Goal: Task Accomplishment & Management: Complete application form

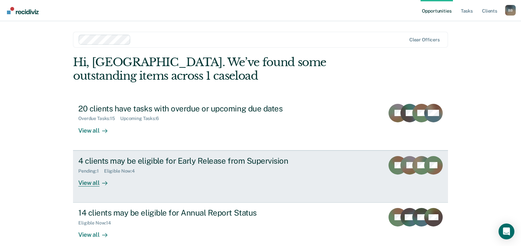
click at [224, 164] on div "4 clients may be eligible for Early Release from Supervision" at bounding box center [194, 161] width 232 height 10
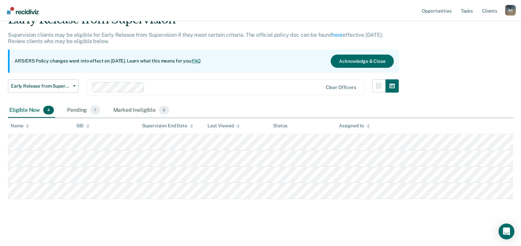
scroll to position [33, 0]
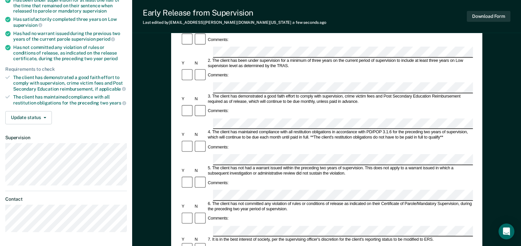
scroll to position [99, 0]
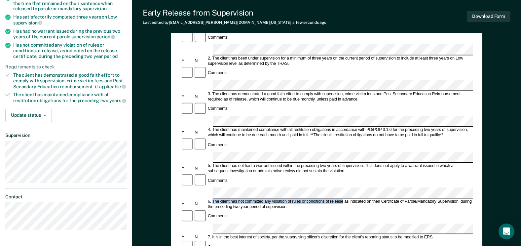
drag, startPoint x: 342, startPoint y: 137, endPoint x: 213, endPoint y: 136, distance: 129.7
click at [213, 199] on div "6. The client has not committed any violation of rules or conditions of release…" at bounding box center [340, 204] width 266 height 11
copy div "The client has not committed any violation of rules or conditions of release"
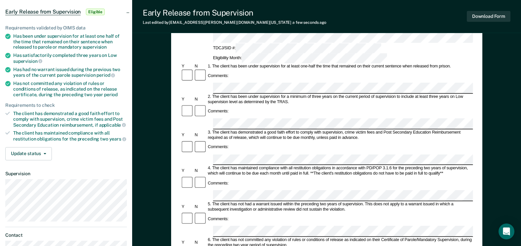
scroll to position [0, 0]
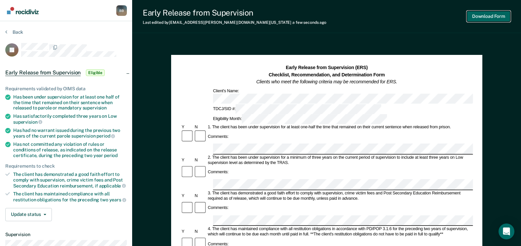
click at [480, 17] on button "Download Form" at bounding box center [488, 16] width 44 height 11
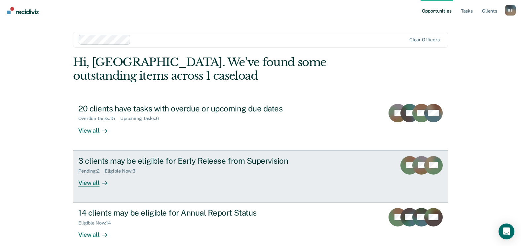
click at [158, 160] on div "3 clients may be eligible for Early Release from Supervision" at bounding box center [194, 161] width 232 height 10
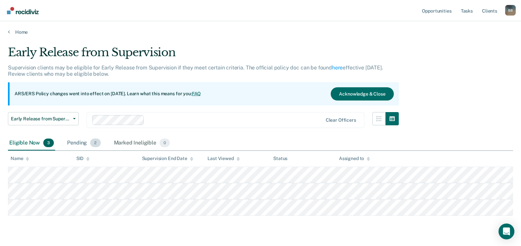
click at [87, 144] on div "Pending 2" at bounding box center [84, 143] width 36 height 15
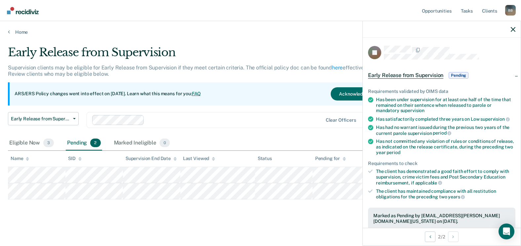
click at [424, 77] on span "Early Release from Supervision" at bounding box center [405, 75] width 75 height 7
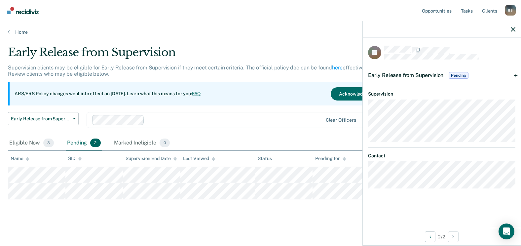
click at [406, 74] on span "Early Release from Supervision" at bounding box center [405, 75] width 75 height 6
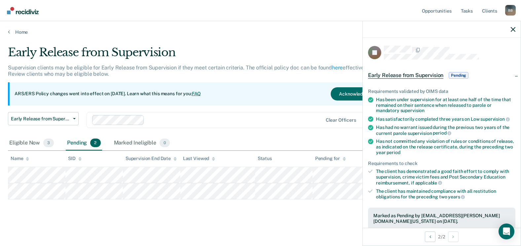
click at [452, 75] on span "Pending" at bounding box center [458, 75] width 20 height 7
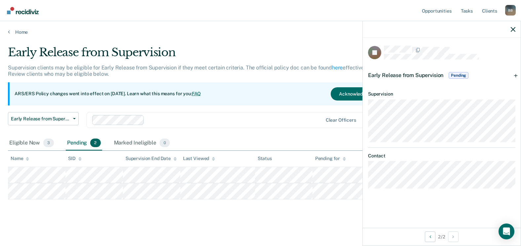
click at [385, 75] on span "Early Release from Supervision" at bounding box center [405, 75] width 75 height 6
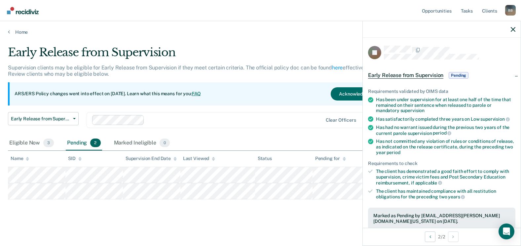
click at [508, 72] on div "Early Release from Supervision Pending" at bounding box center [441, 75] width 158 height 21
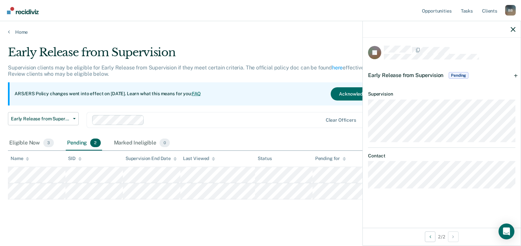
click at [430, 75] on span "Early Release from Supervision" at bounding box center [405, 75] width 75 height 6
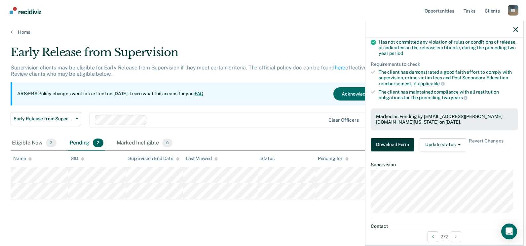
scroll to position [143, 0]
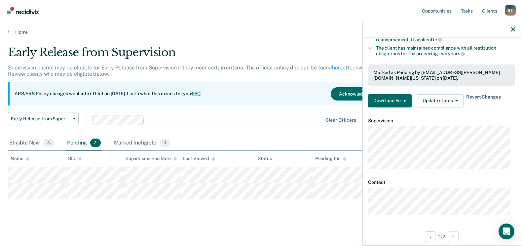
click at [486, 98] on span "Revert Changes" at bounding box center [483, 100] width 34 height 13
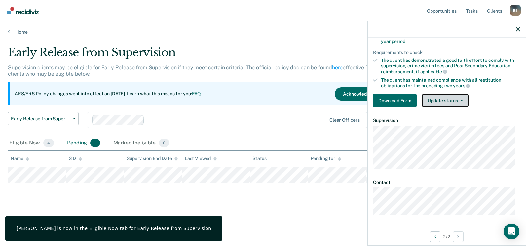
click at [462, 102] on button "Update status" at bounding box center [445, 100] width 47 height 13
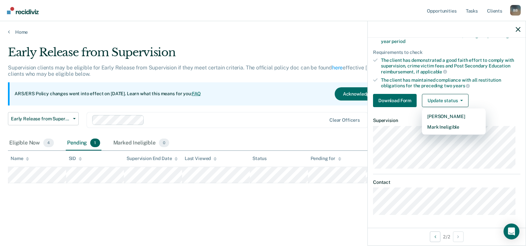
click at [487, 94] on div "Download Form Update status Mark Pending Mark Ineligible" at bounding box center [446, 100] width 147 height 13
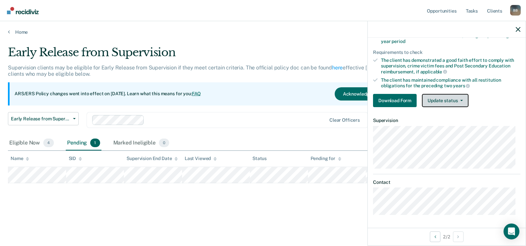
click at [457, 101] on button "Update status" at bounding box center [445, 100] width 47 height 13
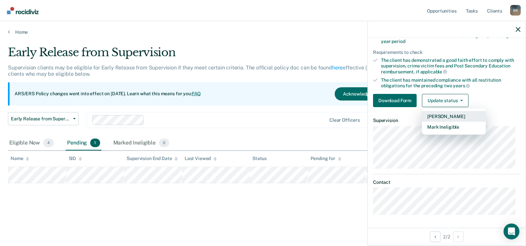
click at [451, 114] on button "[PERSON_NAME]" at bounding box center [454, 116] width 64 height 11
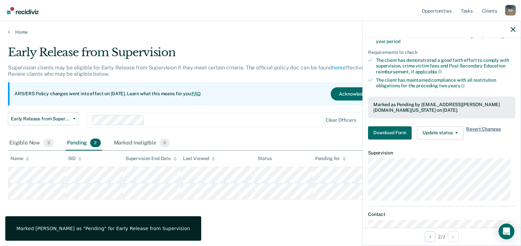
click at [485, 129] on span "Revert Changes" at bounding box center [483, 132] width 34 height 13
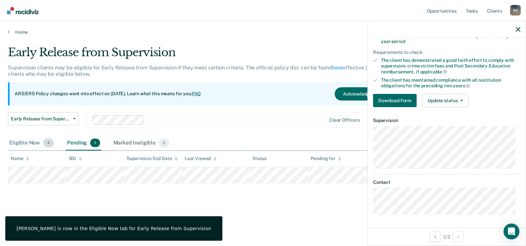
click at [20, 143] on div "Eligible Now 4" at bounding box center [31, 143] width 47 height 15
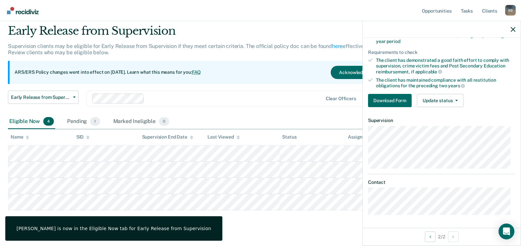
scroll to position [33, 0]
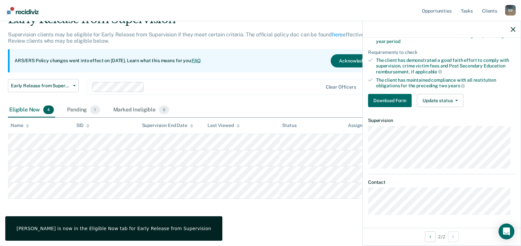
click at [76, 107] on div "Pending 1" at bounding box center [83, 110] width 35 height 15
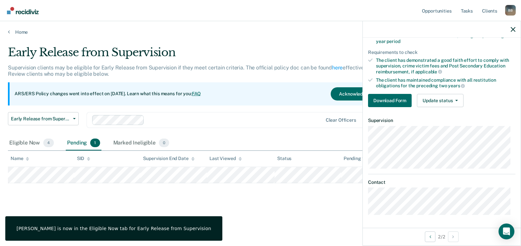
scroll to position [0, 0]
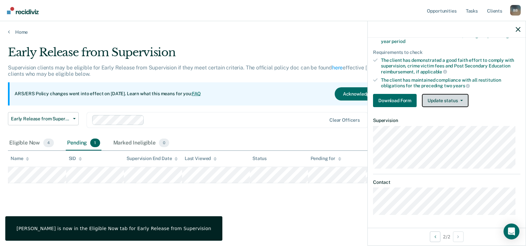
click at [459, 103] on button "Update status" at bounding box center [445, 100] width 47 height 13
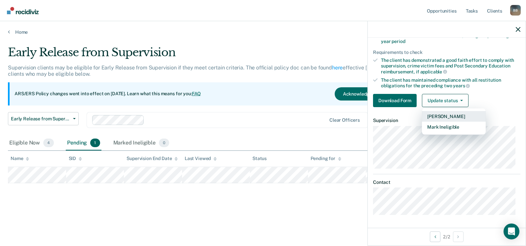
click at [452, 114] on button "[PERSON_NAME]" at bounding box center [454, 116] width 64 height 11
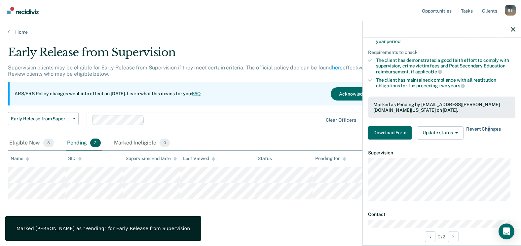
click at [488, 128] on span "Revert Changes" at bounding box center [483, 132] width 34 height 13
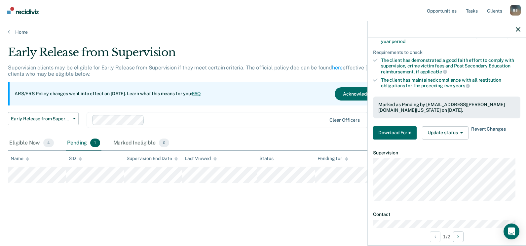
click at [490, 127] on span "Revert Changes" at bounding box center [488, 132] width 34 height 13
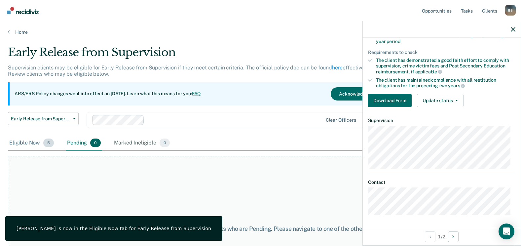
click at [26, 140] on div "Eligible Now 5" at bounding box center [31, 143] width 47 height 15
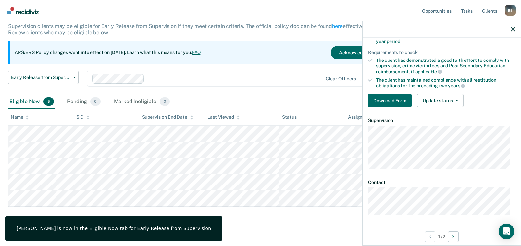
scroll to position [50, 0]
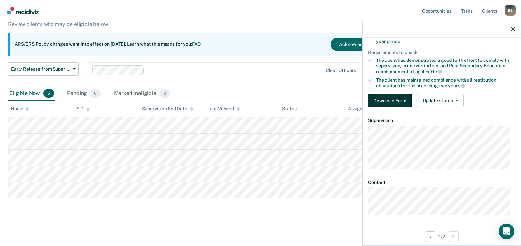
click at [384, 100] on button "Download Form" at bounding box center [390, 100] width 44 height 13
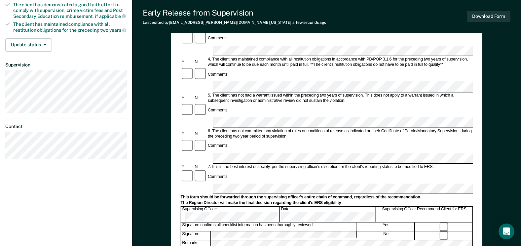
scroll to position [198, 0]
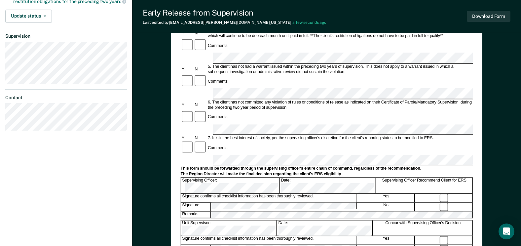
click at [434, 166] on div "This form should be forwarded through the supervising officer's entire chain of…" at bounding box center [326, 168] width 292 height 5
click at [494, 16] on button "Download Form" at bounding box center [488, 16] width 44 height 11
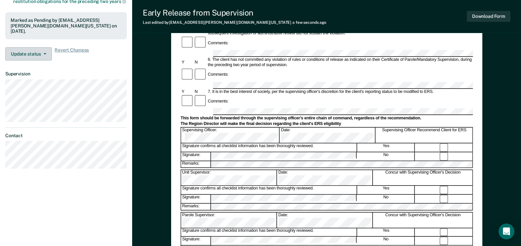
scroll to position [66, 0]
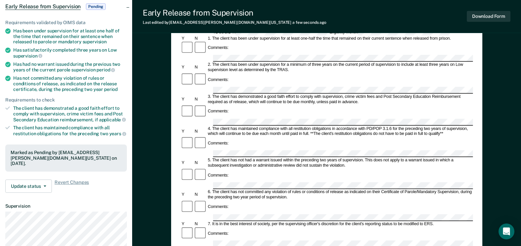
click at [56, 9] on span "Early Release from Supervision" at bounding box center [42, 6] width 75 height 7
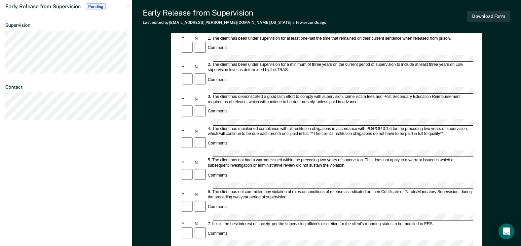
click at [48, 6] on span "Early Release from Supervision" at bounding box center [42, 6] width 75 height 6
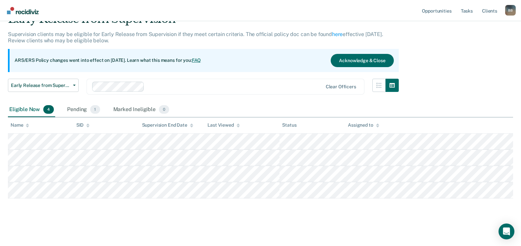
scroll to position [33, 0]
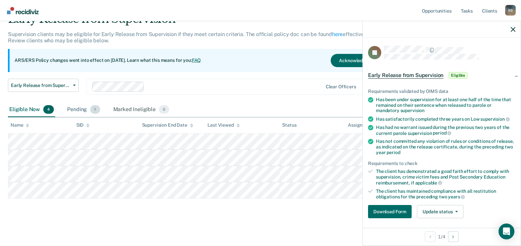
click at [84, 111] on div "Pending 1" at bounding box center [83, 109] width 35 height 15
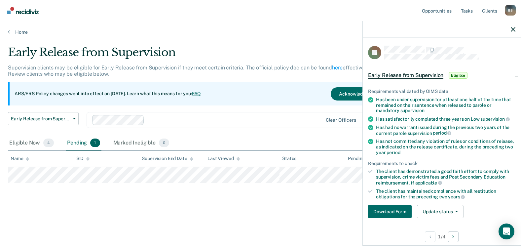
scroll to position [0, 0]
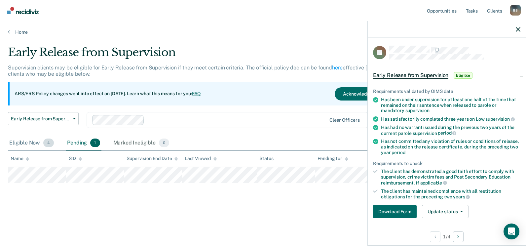
click at [35, 144] on div "Eligible Now 4" at bounding box center [31, 143] width 47 height 15
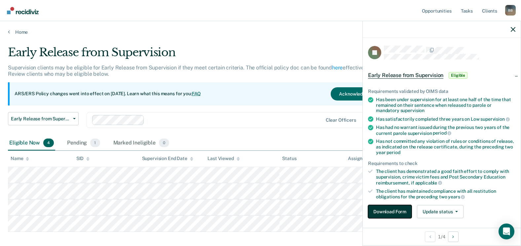
click at [384, 209] on button "Download Form" at bounding box center [390, 211] width 44 height 13
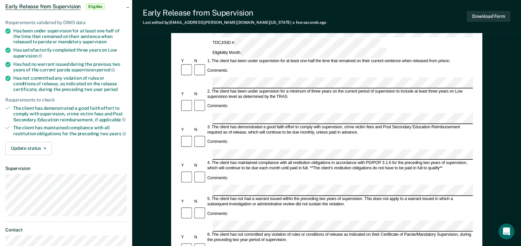
scroll to position [0, 83]
click at [476, 107] on div "Early Release from Supervision (ERS) Checklist, Recommendation, and Determinati…" at bounding box center [326, 191] width 311 height 405
drag, startPoint x: 342, startPoint y: 170, endPoint x: 212, endPoint y: 170, distance: 129.7
click at [212, 232] on div "6. The client has not committed any violation of rules or conditions of release…" at bounding box center [339, 237] width 266 height 11
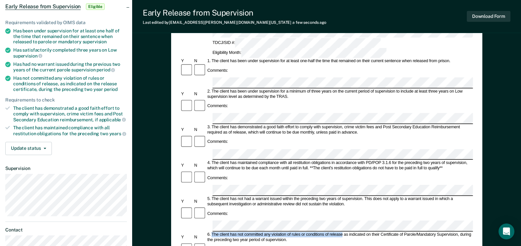
copy div "The client has not committed any violation of rules or conditions of release"
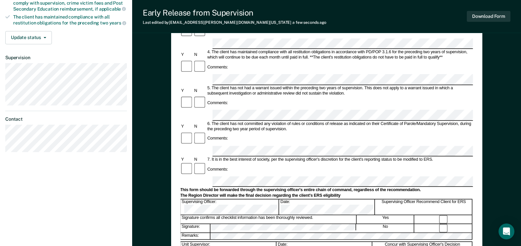
scroll to position [165, 0]
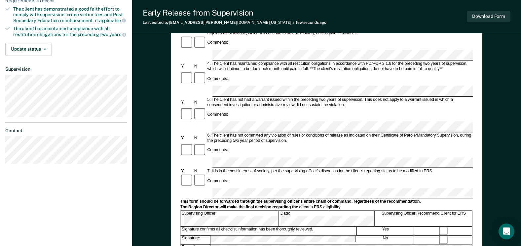
click at [269, 168] on div "7. It is in the best interest of society, per the supervising officer's discret…" at bounding box center [339, 170] width 266 height 5
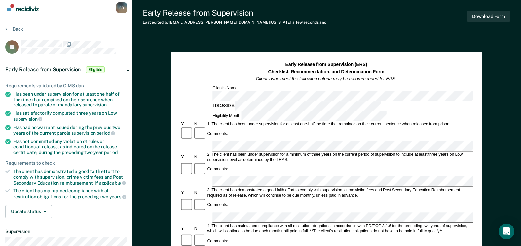
scroll to position [0, 0]
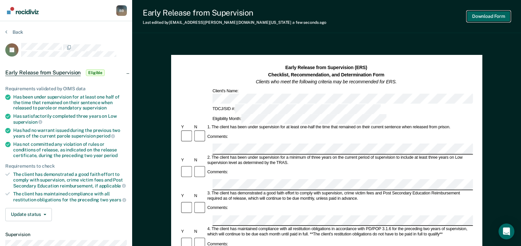
click at [487, 15] on button "Download Form" at bounding box center [488, 16] width 44 height 11
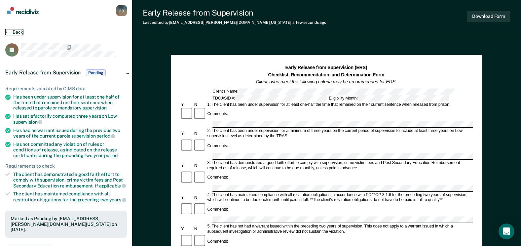
click at [9, 31] on button "Back" at bounding box center [14, 32] width 18 height 6
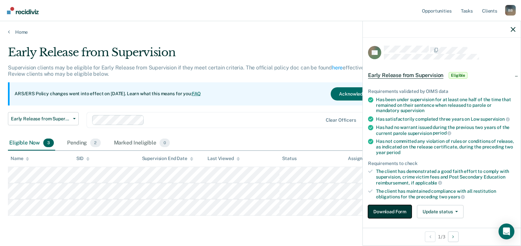
click at [386, 210] on button "Download Form" at bounding box center [390, 211] width 44 height 13
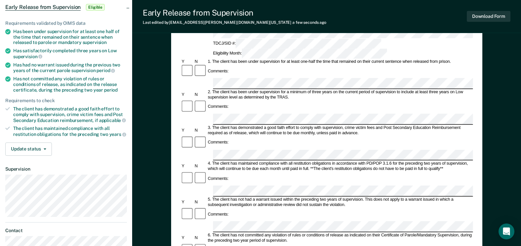
scroll to position [66, 0]
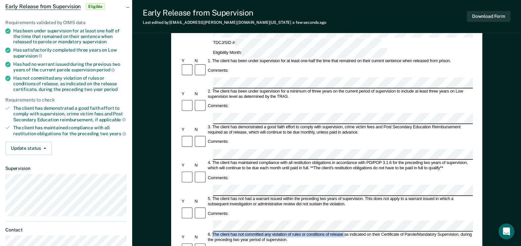
drag, startPoint x: 344, startPoint y: 170, endPoint x: 213, endPoint y: 169, distance: 131.1
click at [213, 232] on div "6. The client has not committed any violation of rules or conditions of release…" at bounding box center [340, 237] width 266 height 11
copy div "The client has not committed any violation of rules or conditions of release"
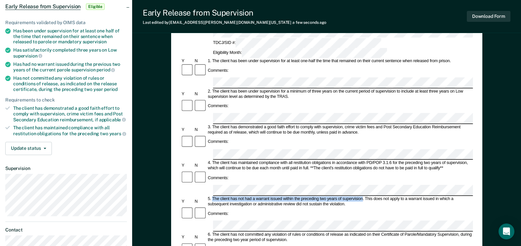
drag, startPoint x: 362, startPoint y: 142, endPoint x: 212, endPoint y: 140, distance: 150.6
click at [212, 196] on div "5. The client has not had a warrant issued within the preceding two years of su…" at bounding box center [340, 201] width 266 height 11
copy div "The client has not had a warrant issued within the preceding two years of super…"
drag, startPoint x: 269, startPoint y: 196, endPoint x: 212, endPoint y: 196, distance: 56.8
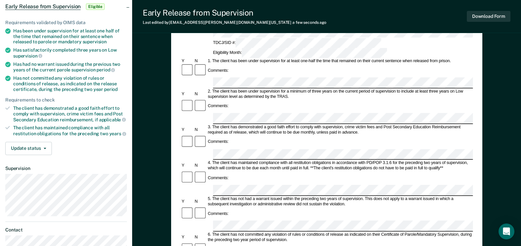
copy div "It is in the best interest of society"
drag, startPoint x: 339, startPoint y: 197, endPoint x: 431, endPoint y: 195, distance: 92.5
copy div "for the client's reporting status to be modified to ERS"
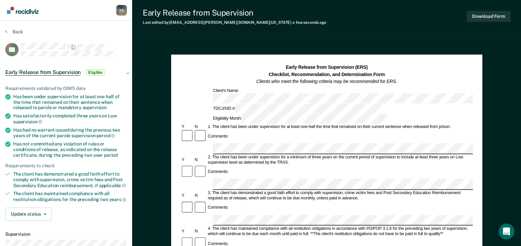
scroll to position [0, 0]
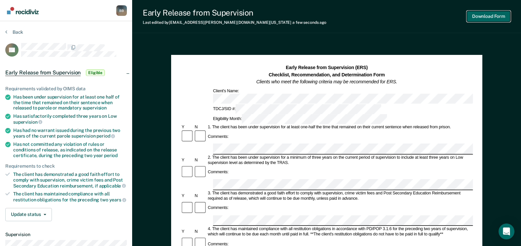
click at [487, 16] on button "Download Form" at bounding box center [488, 16] width 44 height 11
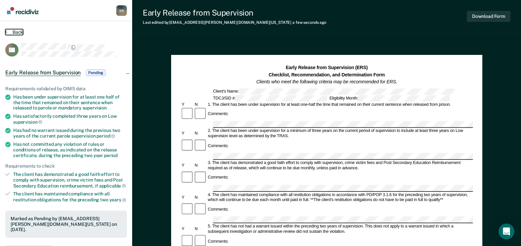
click at [16, 31] on button "Back" at bounding box center [14, 32] width 18 height 6
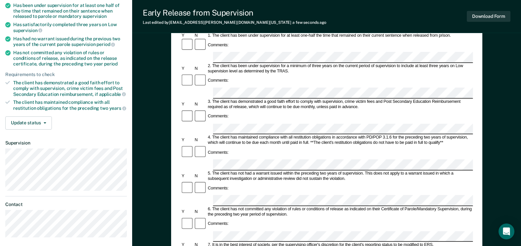
scroll to position [99, 0]
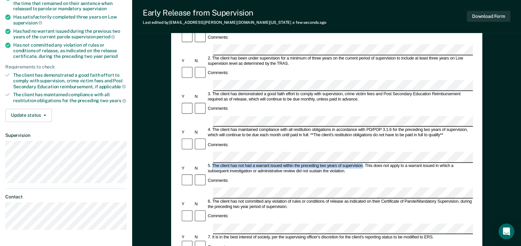
drag, startPoint x: 362, startPoint y: 109, endPoint x: 213, endPoint y: 109, distance: 149.9
click at [213, 163] on div "5. The client has not had a warrant issued within the preceding two years of su…" at bounding box center [340, 168] width 266 height 11
copy div "The client has not had a warrant issued within the preceding two years of super…"
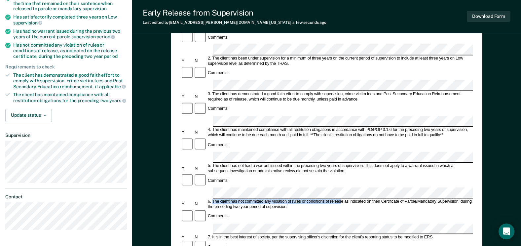
drag, startPoint x: 341, startPoint y: 136, endPoint x: 212, endPoint y: 136, distance: 129.4
click at [212, 199] on div "6. The client has not committed any violation of rules or conditions of release…" at bounding box center [340, 204] width 266 height 11
copy div "The client has not committed any violation of rules or conditions of releas"
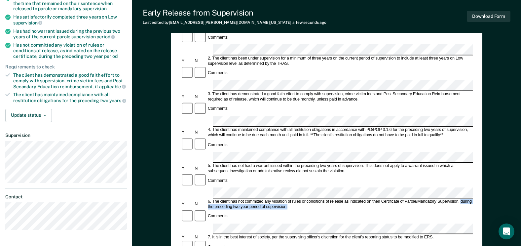
drag, startPoint x: 460, startPoint y: 135, endPoint x: 475, endPoint y: 140, distance: 15.2
click at [475, 140] on div "Early Release from Supervision (ERS) Checklist, Recommendation, and Determinati…" at bounding box center [326, 158] width 311 height 405
copy div "during the preceding two year period of supervision."
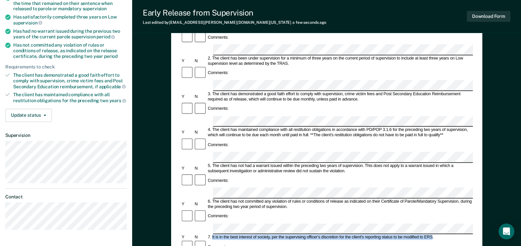
drag, startPoint x: 212, startPoint y: 164, endPoint x: 432, endPoint y: 163, distance: 220.2
click at [432, 234] on div "7. It is in the best interest of society, per the supervising officer's discret…" at bounding box center [340, 236] width 266 height 5
copy div "It is in the best interest of society, per the supervising officer's discretion…"
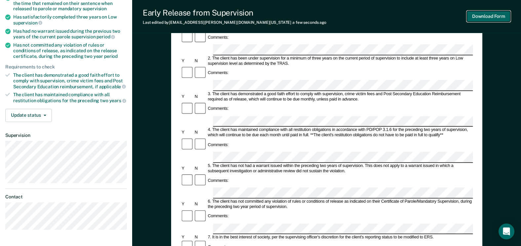
click at [476, 16] on button "Download Form" at bounding box center [488, 16] width 44 height 11
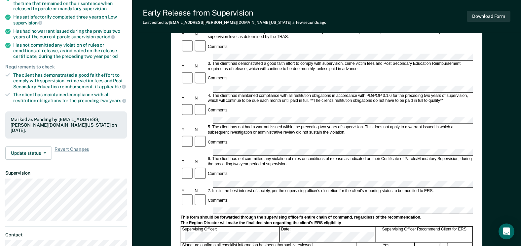
scroll to position [0, 0]
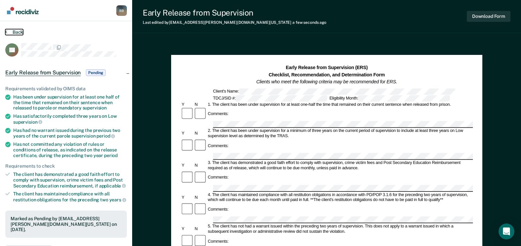
click at [16, 31] on button "Back" at bounding box center [14, 32] width 18 height 6
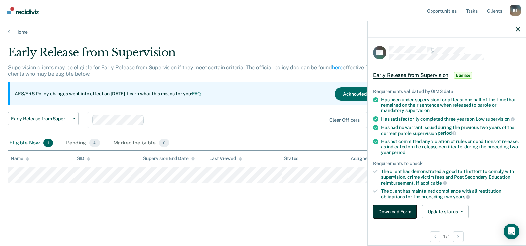
click at [404, 212] on button "Download Form" at bounding box center [395, 211] width 44 height 13
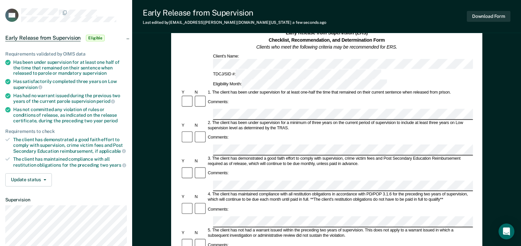
scroll to position [66, 0]
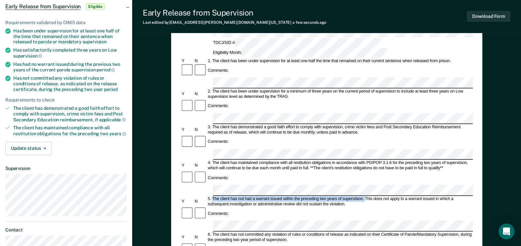
drag, startPoint x: 361, startPoint y: 142, endPoint x: 213, endPoint y: 141, distance: 148.9
click at [213, 196] on div "5. The client has not had a warrant issued within the preceding two years of su…" at bounding box center [340, 201] width 266 height 11
copy div "The client has not had a warrant issued within the preceding two years of super…"
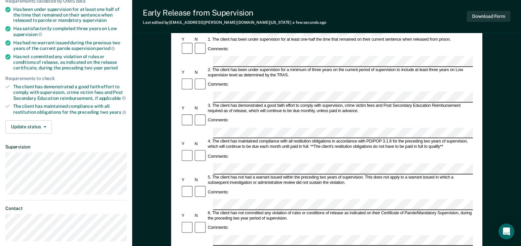
scroll to position [99, 0]
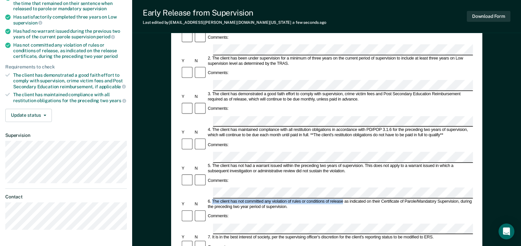
drag, startPoint x: 342, startPoint y: 136, endPoint x: 213, endPoint y: 134, distance: 129.8
click at [213, 199] on div "6. The client has not committed any violation of rules or conditions of release…" at bounding box center [340, 204] width 266 height 11
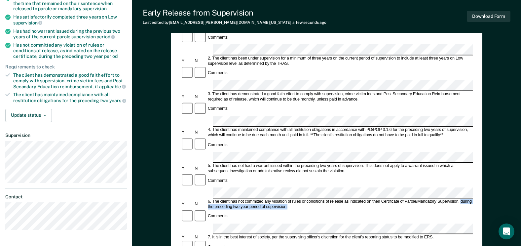
drag, startPoint x: 460, startPoint y: 136, endPoint x: 471, endPoint y: 141, distance: 11.8
click at [471, 199] on div "6. The client has not committed any violation of rules or conditions of release…" at bounding box center [340, 204] width 266 height 11
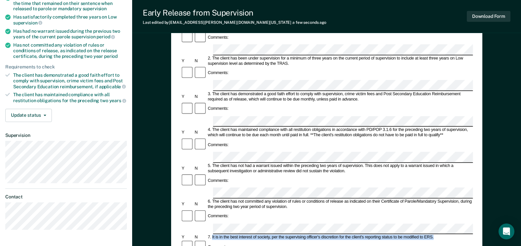
drag, startPoint x: 212, startPoint y: 163, endPoint x: 434, endPoint y: 162, distance: 221.9
click at [434, 234] on div "7. It is in the best interest of society, per the supervising officer's discret…" at bounding box center [340, 236] width 266 height 5
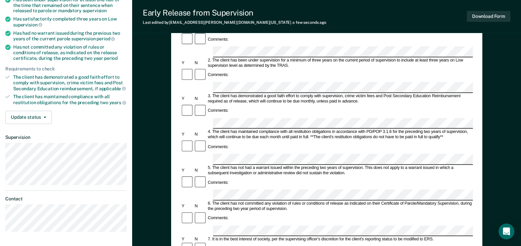
scroll to position [0, 0]
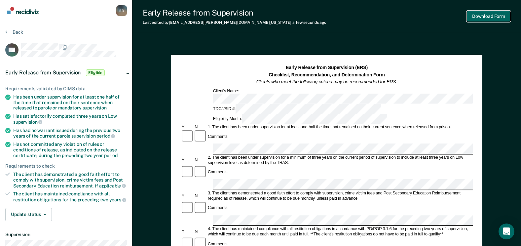
click at [489, 17] on button "Download Form" at bounding box center [488, 16] width 44 height 11
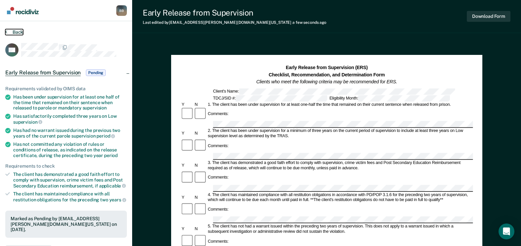
click at [18, 30] on button "Back" at bounding box center [14, 32] width 18 height 6
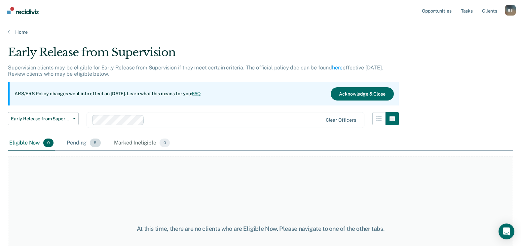
click at [80, 139] on div "Pending 5" at bounding box center [83, 143] width 36 height 15
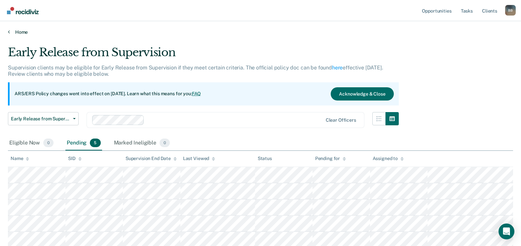
click at [20, 34] on link "Home" at bounding box center [260, 32] width 505 height 6
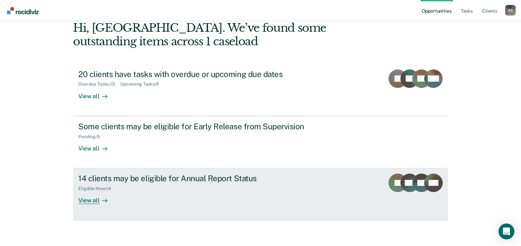
scroll to position [35, 0]
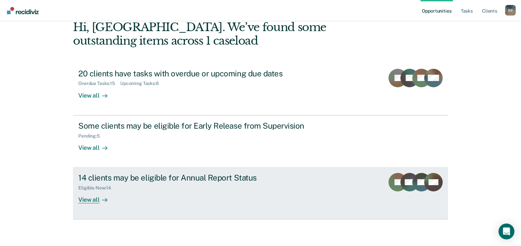
click at [140, 179] on div "14 clients may be eligible for Annual Report Status" at bounding box center [194, 178] width 232 height 10
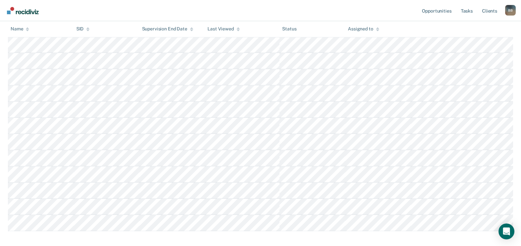
scroll to position [165, 0]
